Goal: Task Accomplishment & Management: Use online tool/utility

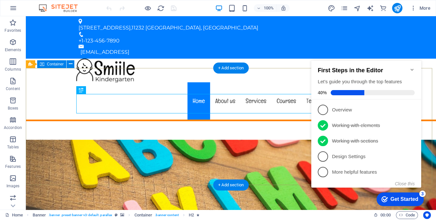
scroll to position [188, 0]
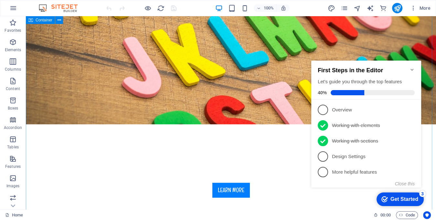
click at [412, 69] on icon "Minimize checklist" at bounding box center [412, 70] width 3 height 2
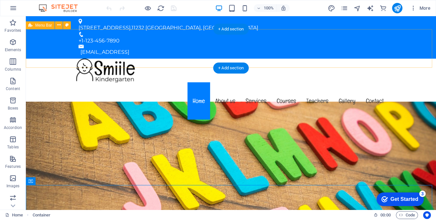
scroll to position [0, 0]
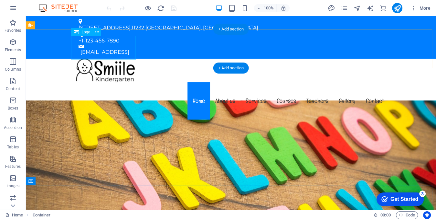
click at [113, 59] on div at bounding box center [231, 71] width 316 height 24
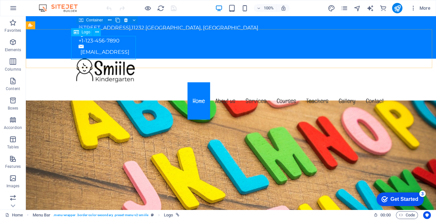
click at [86, 33] on span "Logo" at bounding box center [86, 32] width 9 height 4
click at [98, 32] on icon at bounding box center [97, 32] width 4 height 7
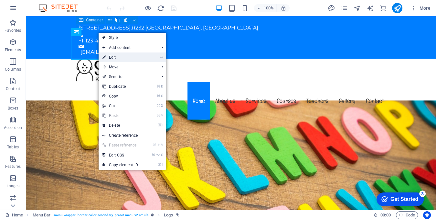
click at [119, 56] on link "⏎ Edit" at bounding box center [120, 57] width 43 height 10
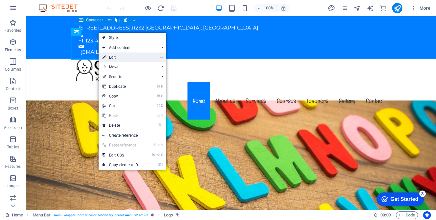
select select "px"
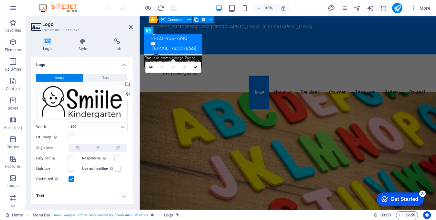
click at [399, 200] on div "Get Started" at bounding box center [405, 199] width 28 height 6
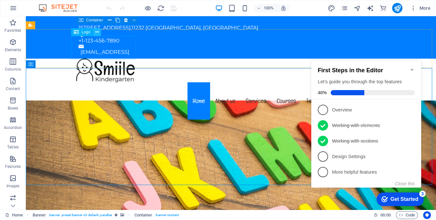
click at [97, 31] on icon at bounding box center [97, 32] width 4 height 7
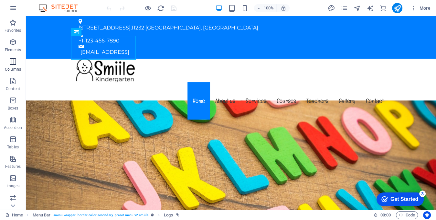
click at [14, 63] on icon "button" at bounding box center [13, 62] width 8 height 8
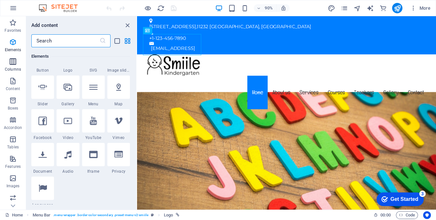
scroll to position [320, 0]
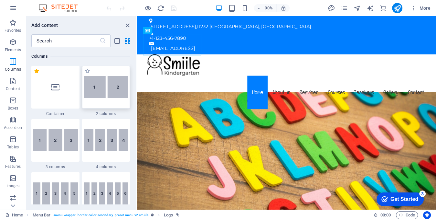
click at [95, 89] on img at bounding box center [106, 87] width 45 height 22
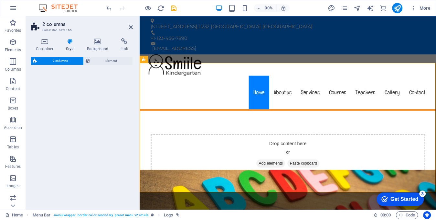
select select "rem"
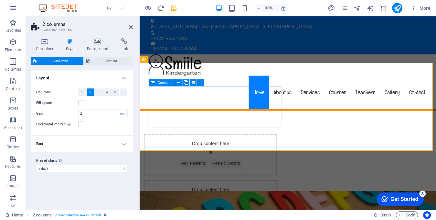
click at [207, 175] on span "Add elements" at bounding box center [200, 179] width 32 height 9
click at [199, 175] on span "Add elements" at bounding box center [200, 179] width 32 height 9
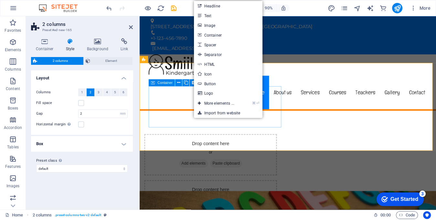
click at [173, 147] on div "Drop content here or Add elements Paste clipboard" at bounding box center [219, 170] width 148 height 46
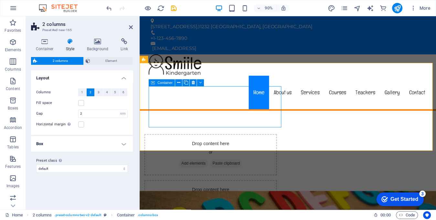
click at [172, 147] on div "Drop content here or Add elements Paste clipboard" at bounding box center [219, 170] width 148 height 46
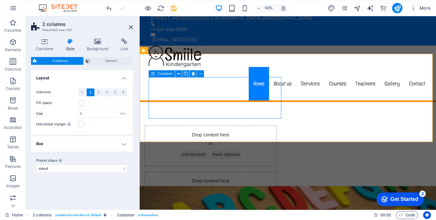
scroll to position [10, 0]
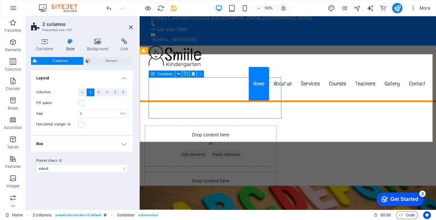
click at [207, 137] on div "Drop content here or Add elements Paste clipboard" at bounding box center [219, 160] width 148 height 46
click at [201, 74] on icon at bounding box center [200, 74] width 3 height 6
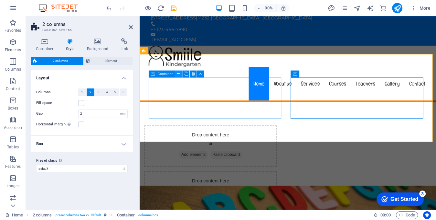
click at [180, 74] on icon at bounding box center [178, 74] width 3 height 6
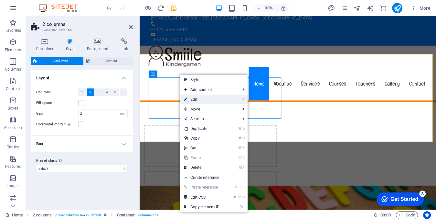
click at [202, 101] on link "⏎ Edit" at bounding box center [201, 99] width 43 height 10
